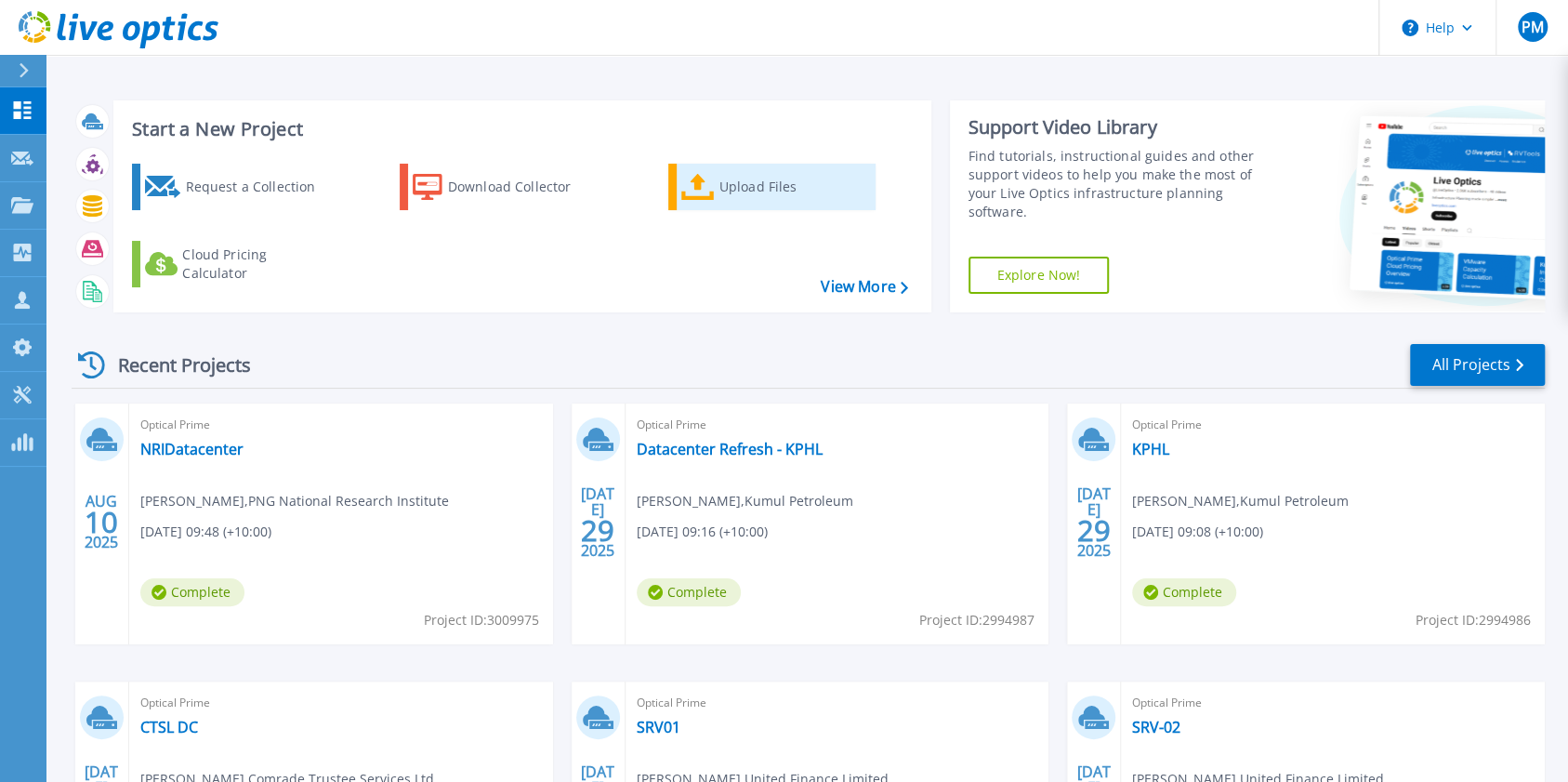
drag, startPoint x: 742, startPoint y: 196, endPoint x: 711, endPoint y: 199, distance: 31.1
click at [740, 196] on div "Upload Files" at bounding box center [793, 187] width 149 height 37
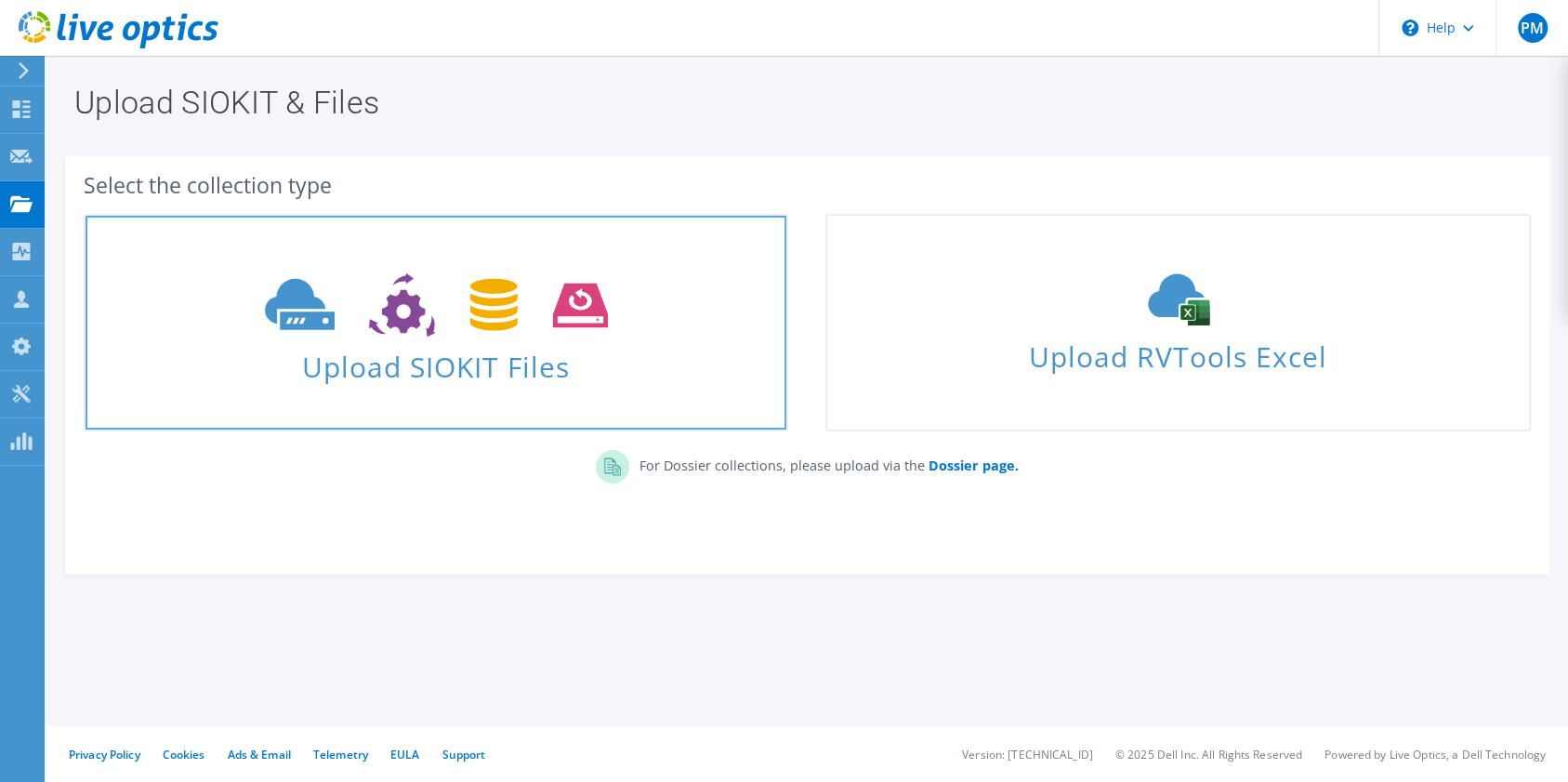
click at [342, 336] on span at bounding box center [435, 303] width 700 height 78
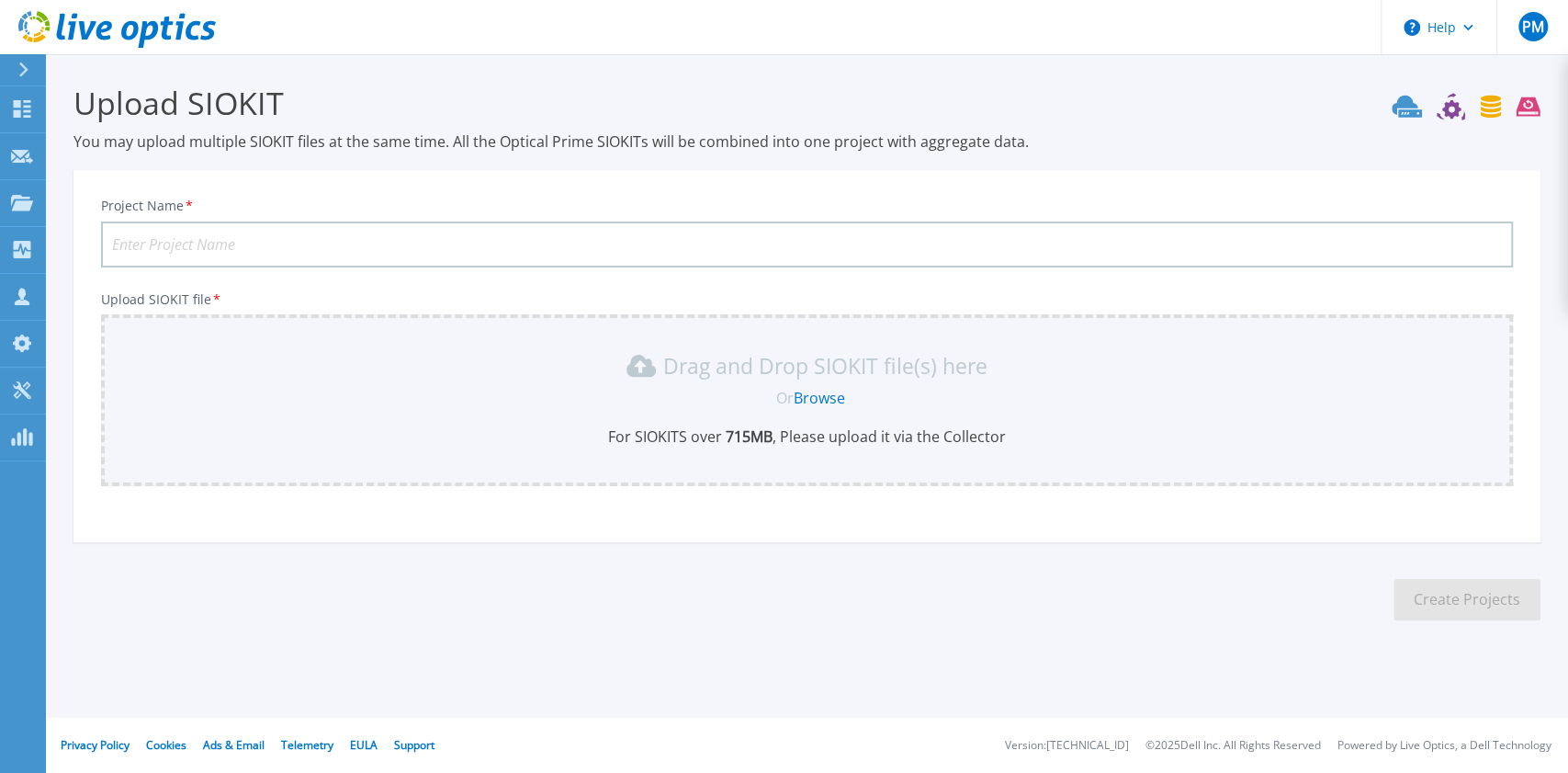
click at [283, 248] on input "Project Name *" at bounding box center [806, 244] width 1412 height 46
click at [278, 237] on input "Datacenter Refresh - KPHL" at bounding box center [806, 244] width 1412 height 46
type input "Datacenter Refresh - NRI"
drag, startPoint x: 811, startPoint y: 403, endPoint x: 1282, endPoint y: 103, distance: 558.4
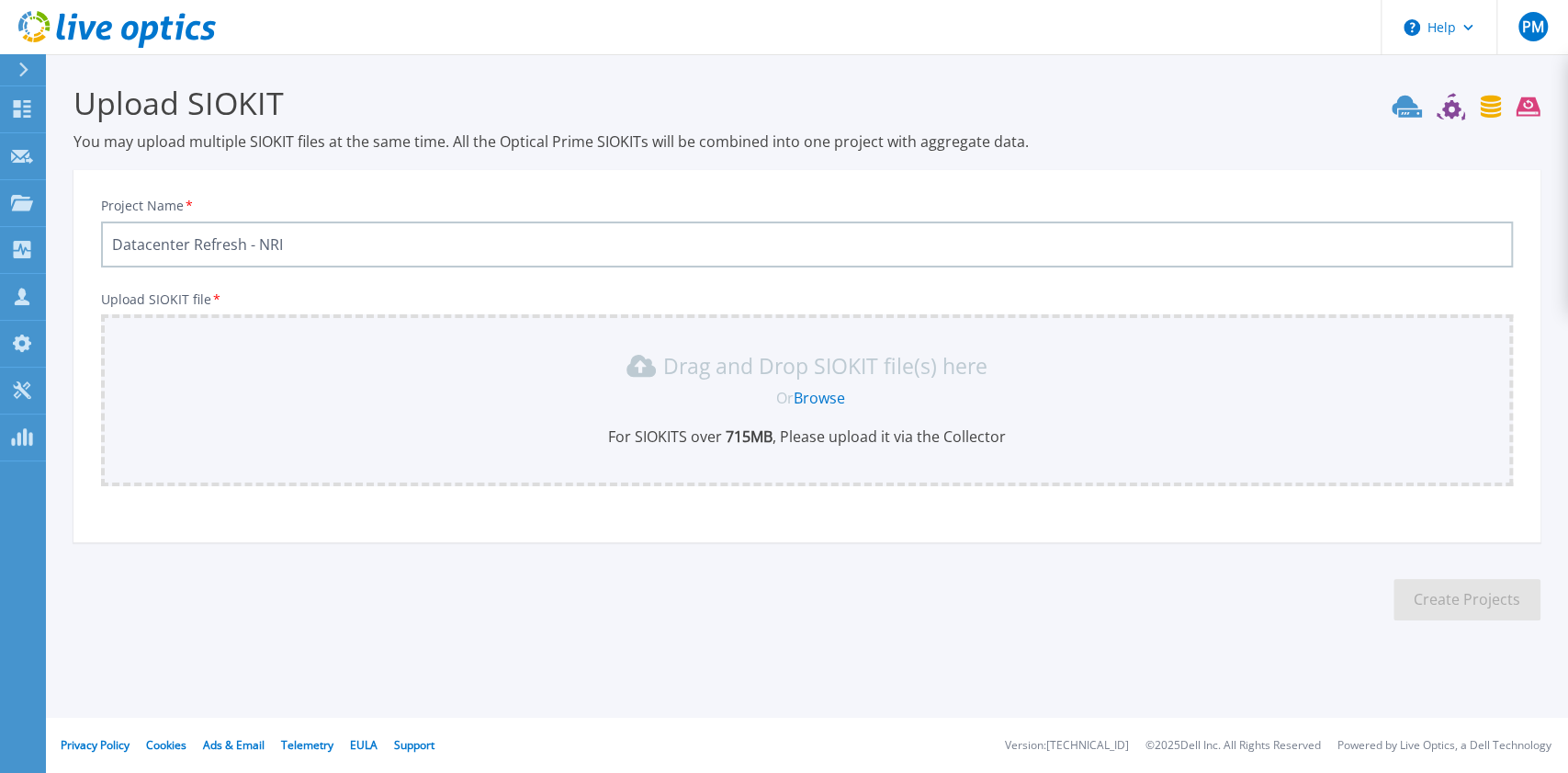
click at [864, 389] on div "Or Browse" at bounding box center [811, 398] width 1383 height 21
click at [1110, 402] on div "Or Browse" at bounding box center [811, 398] width 1383 height 21
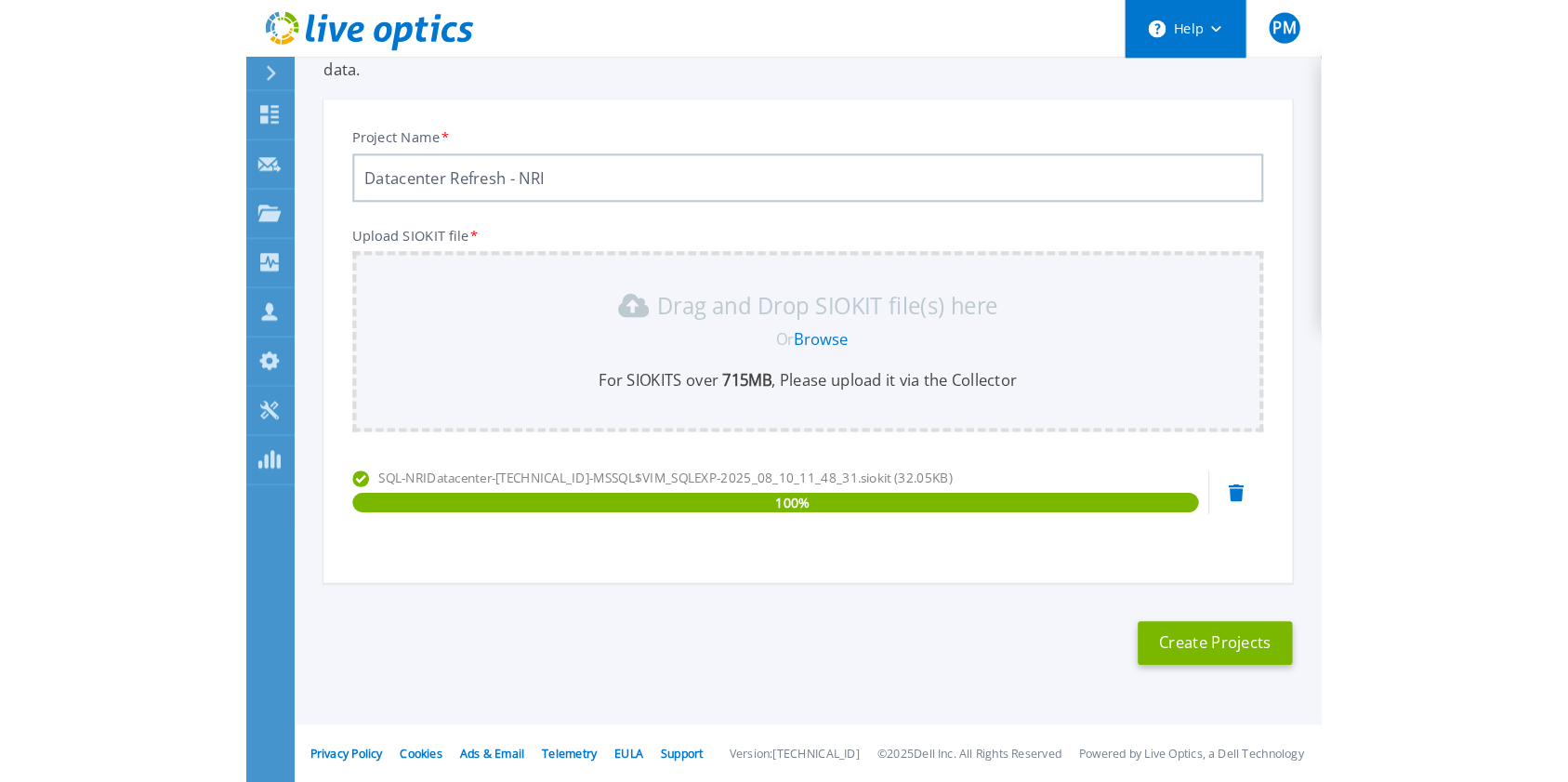
scroll to position [46, 0]
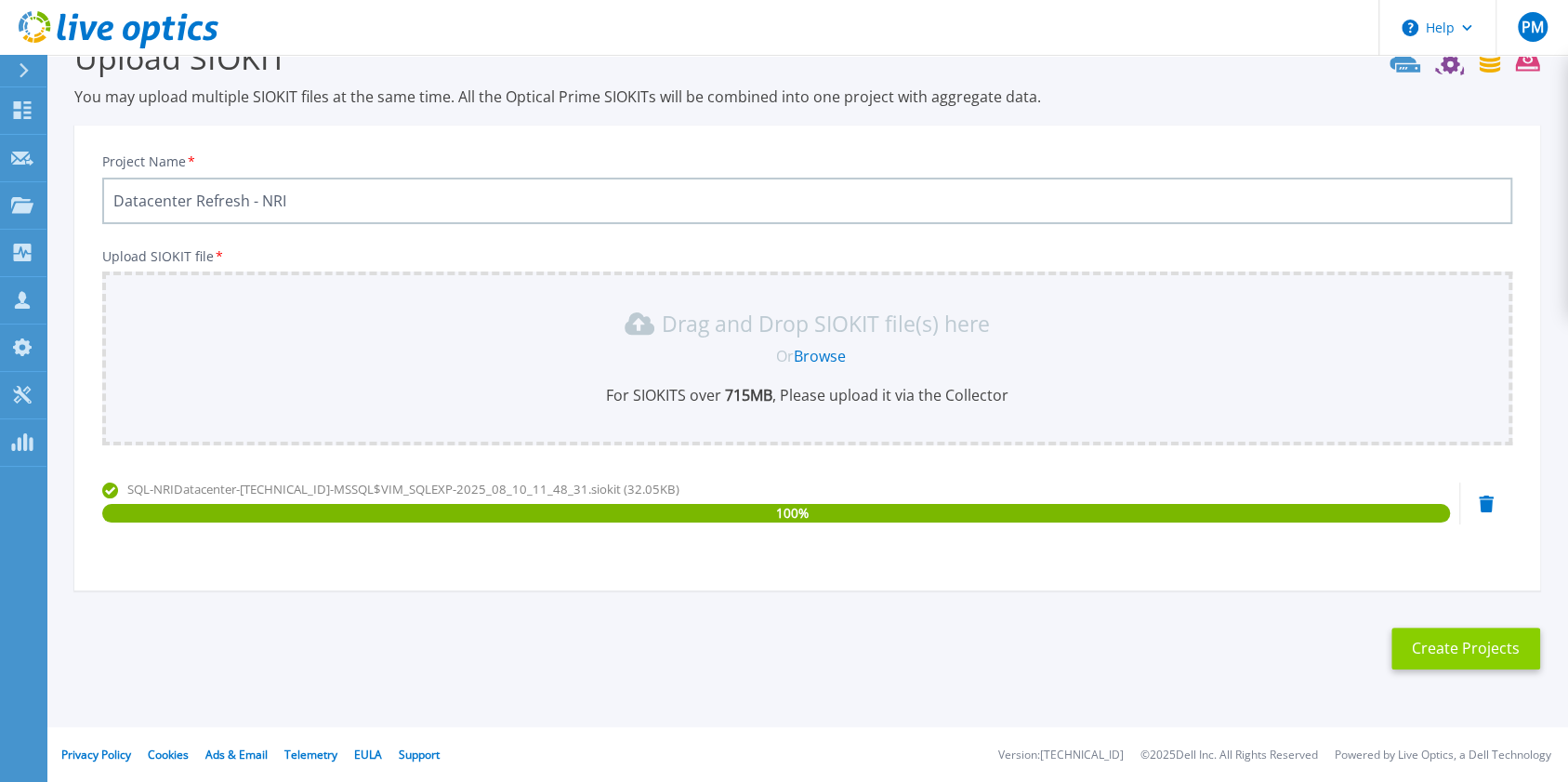
click at [1469, 652] on button "Create Projects" at bounding box center [1465, 649] width 149 height 42
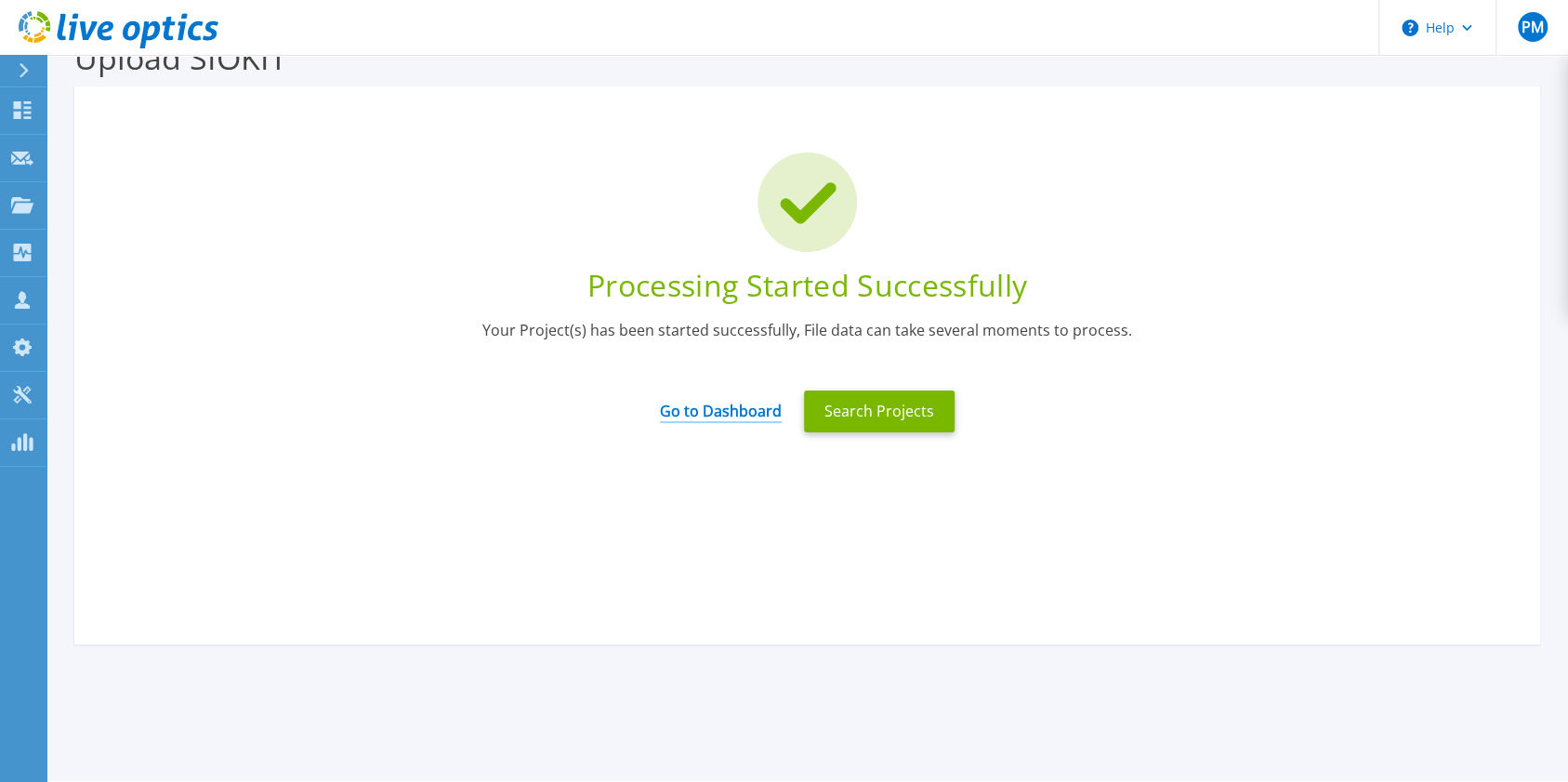
click at [757, 412] on link "Go to Dashboard" at bounding box center [720, 405] width 122 height 36
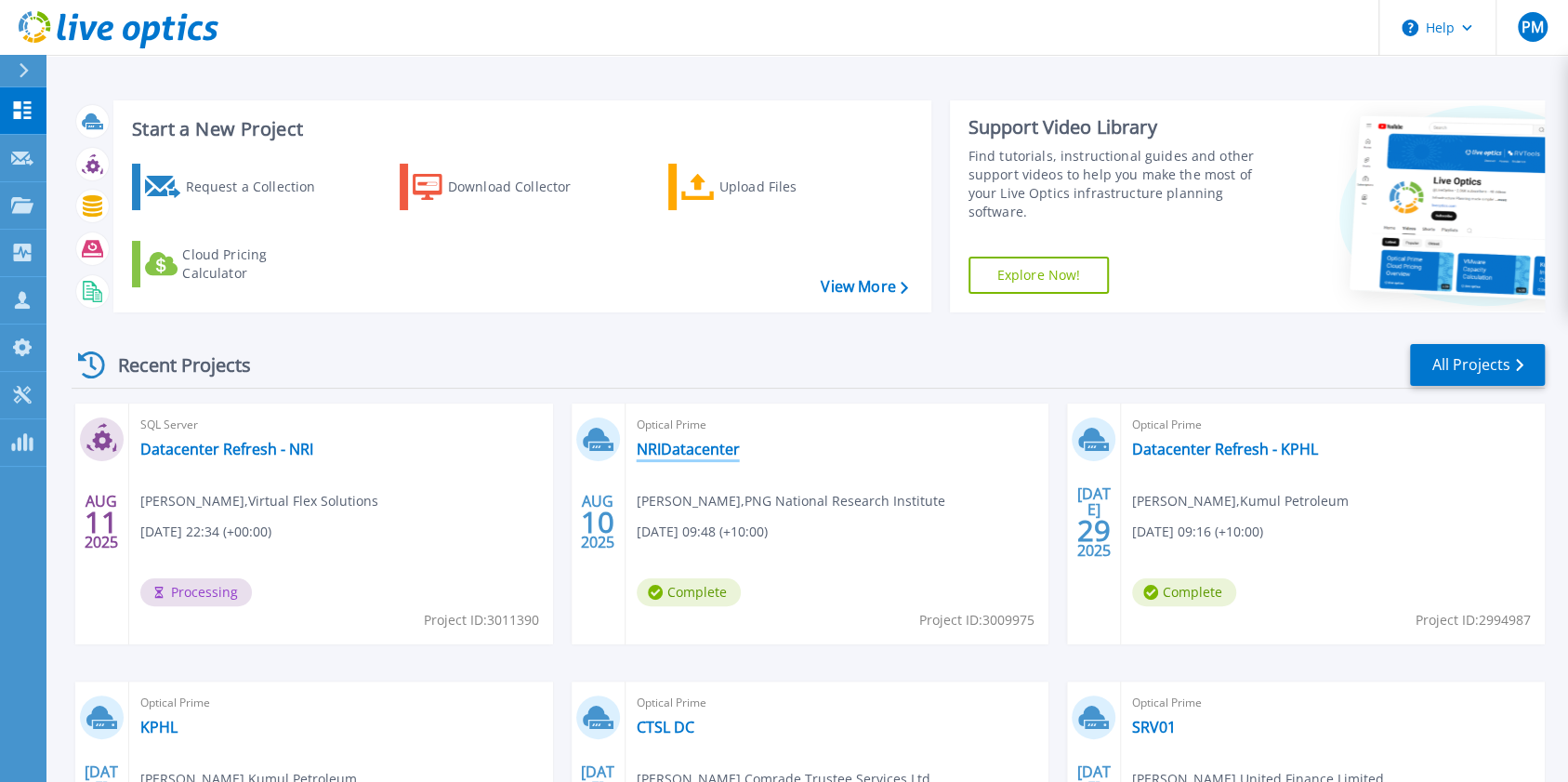
click at [671, 456] on link "NRIDatacenter" at bounding box center [688, 449] width 103 height 19
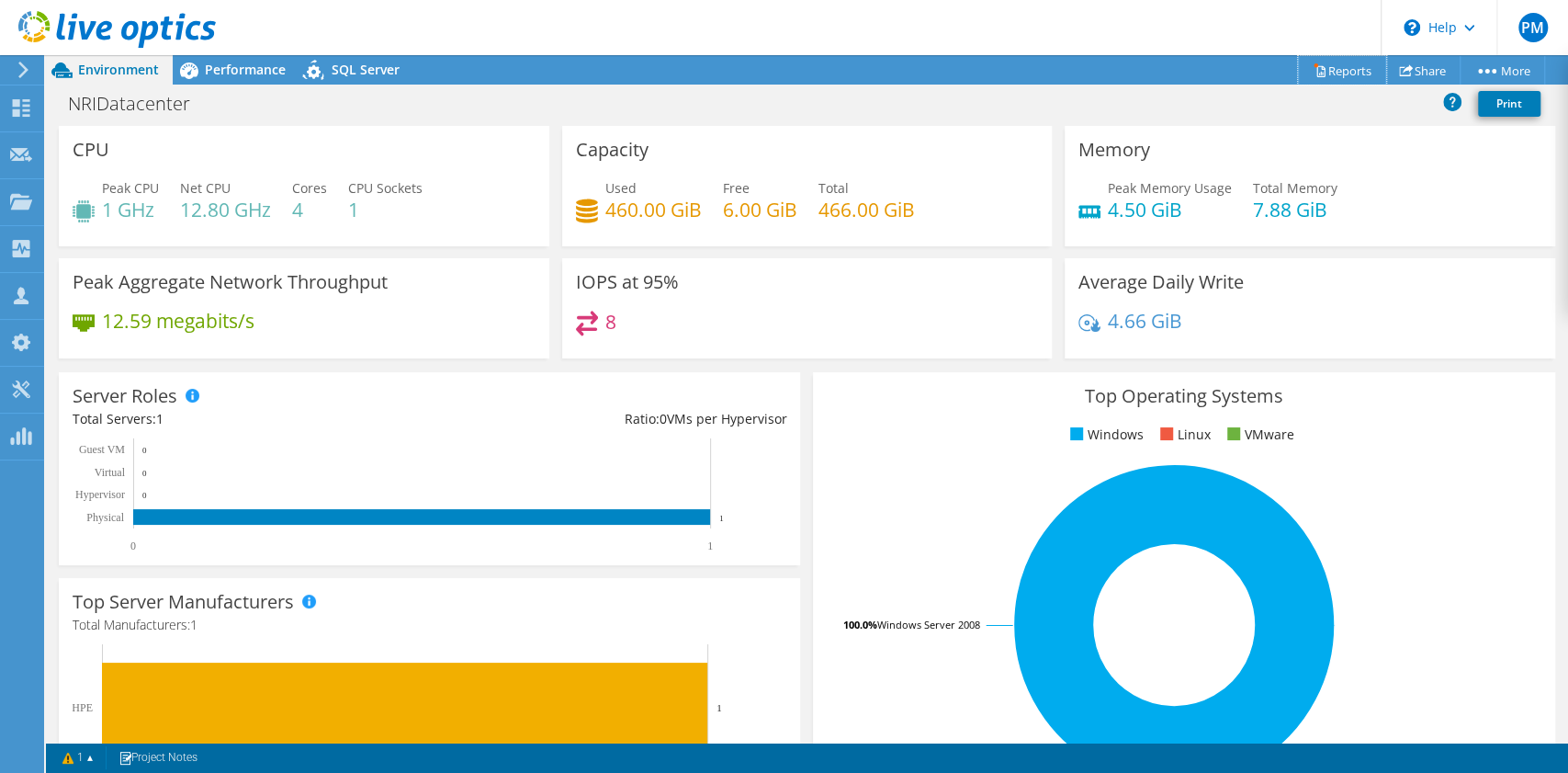
drag, startPoint x: 1338, startPoint y: 80, endPoint x: 1283, endPoint y: 103, distance: 59.6
click at [1338, 80] on link "Reports" at bounding box center [1343, 70] width 88 height 28
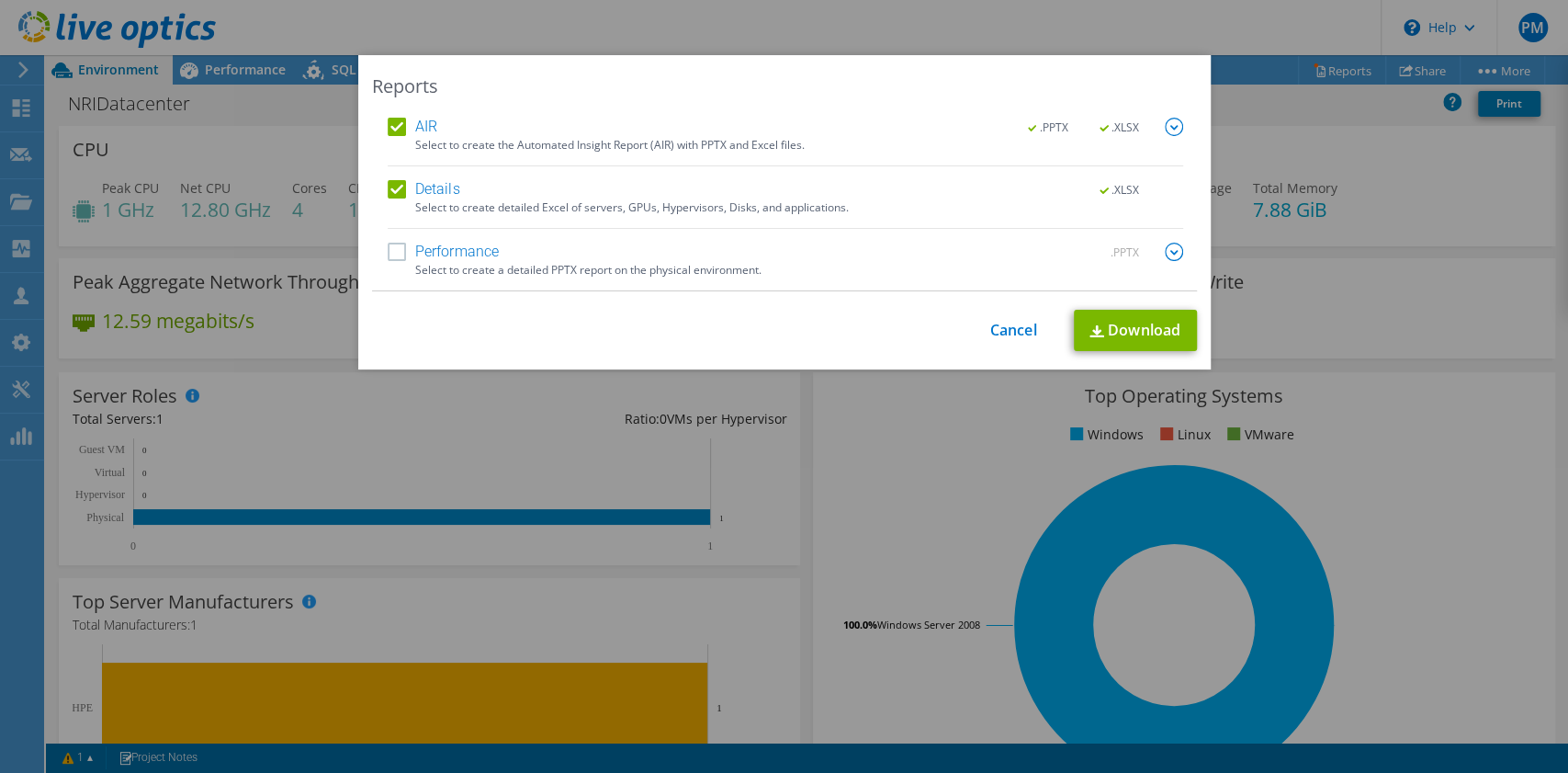
click at [387, 252] on label "Performance" at bounding box center [443, 252] width 112 height 19
click at [0, 0] on input "Performance" at bounding box center [0, 0] width 0 height 0
click at [1092, 326] on img at bounding box center [1097, 331] width 15 height 12
drag, startPoint x: 989, startPoint y: 324, endPoint x: 946, endPoint y: 312, distance: 44.6
click at [991, 324] on link "Cancel" at bounding box center [1014, 330] width 47 height 18
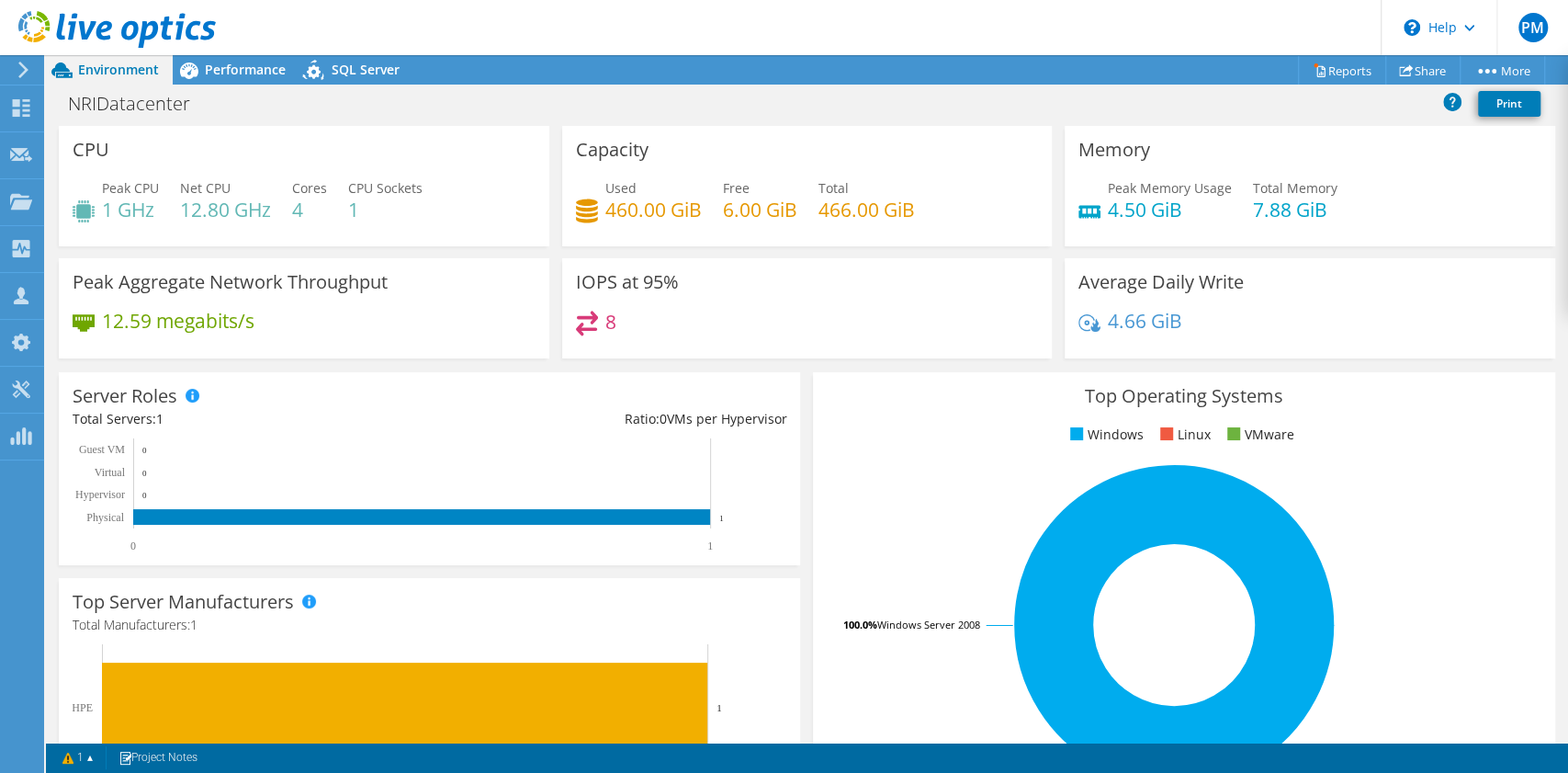
click at [25, 73] on use at bounding box center [23, 70] width 10 height 17
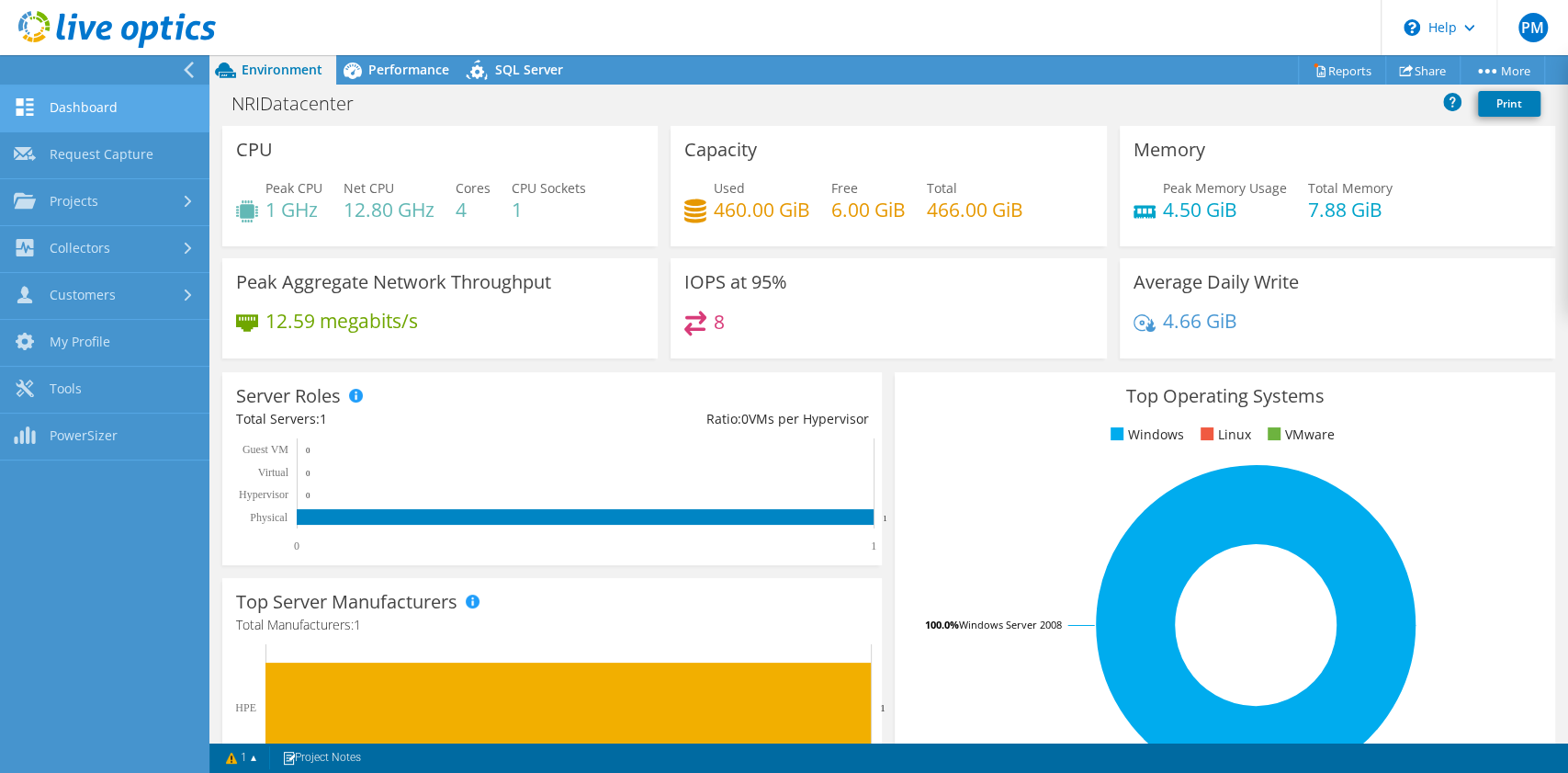
click at [38, 109] on link "Dashboard" at bounding box center [105, 109] width 210 height 47
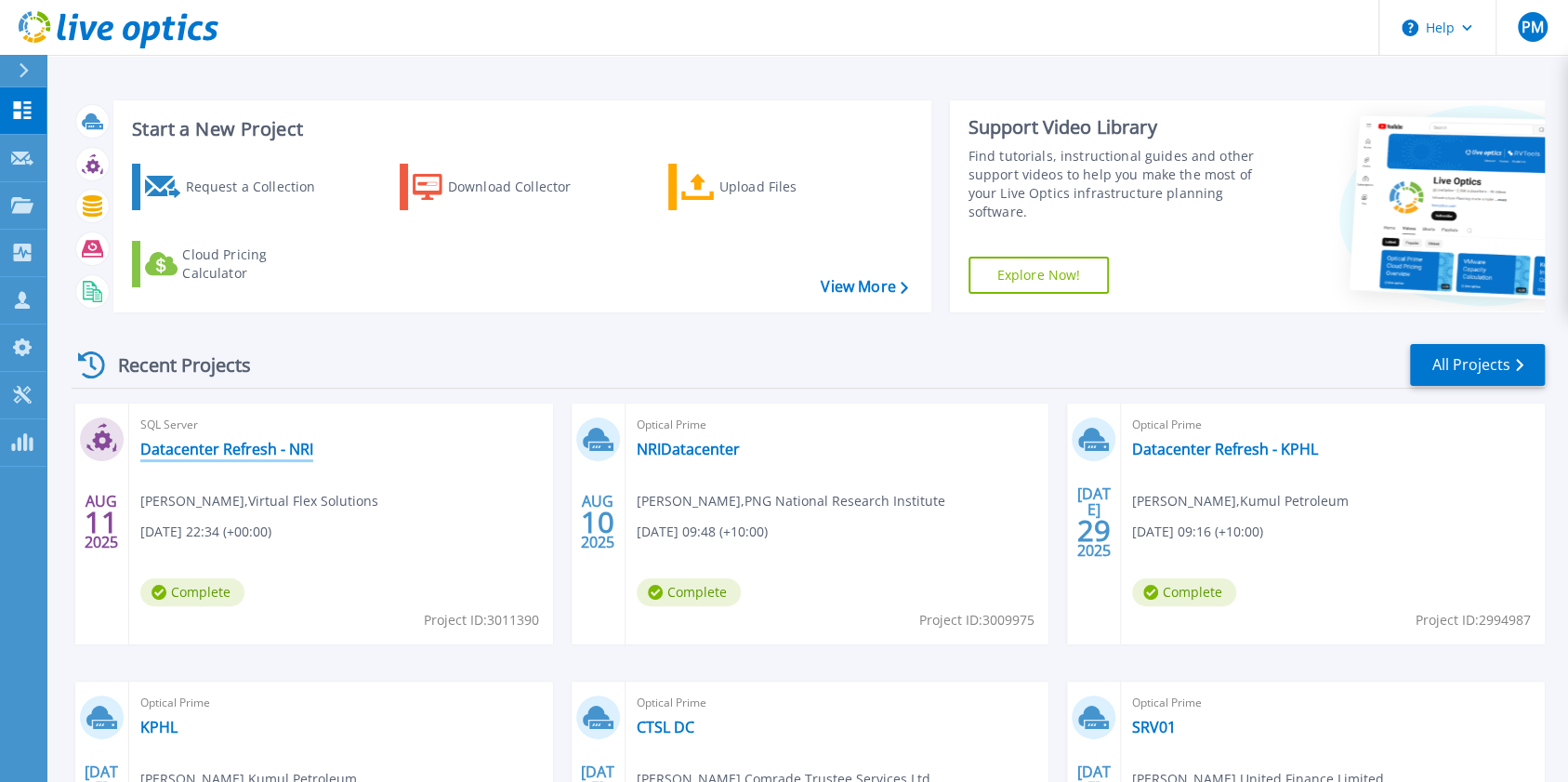
click at [218, 452] on link "Datacenter Refresh - NRI" at bounding box center [226, 449] width 173 height 19
